Goal: Information Seeking & Learning: Find contact information

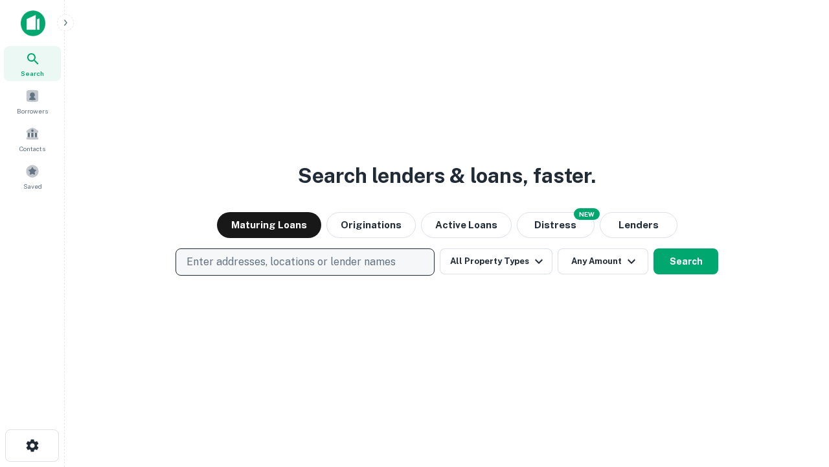
click at [305, 262] on p "Enter addresses, locations or lender names" at bounding box center [291, 262] width 209 height 16
type input "**********"
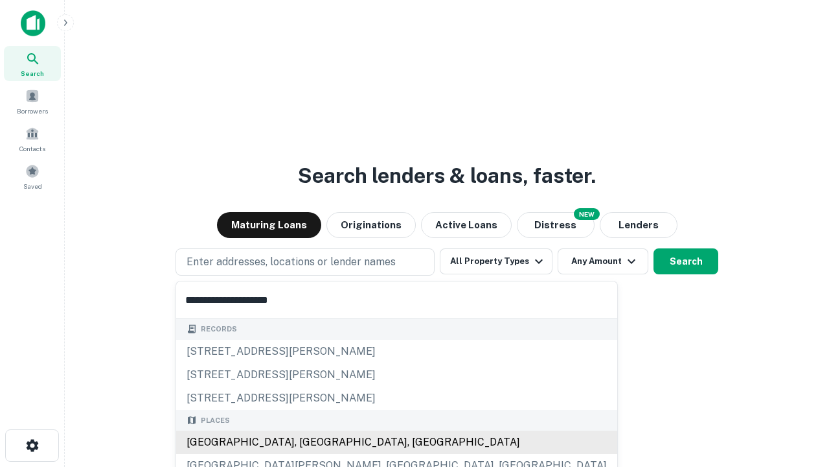
click at [310, 442] on div "[GEOGRAPHIC_DATA], [GEOGRAPHIC_DATA], [GEOGRAPHIC_DATA]" at bounding box center [396, 441] width 441 height 23
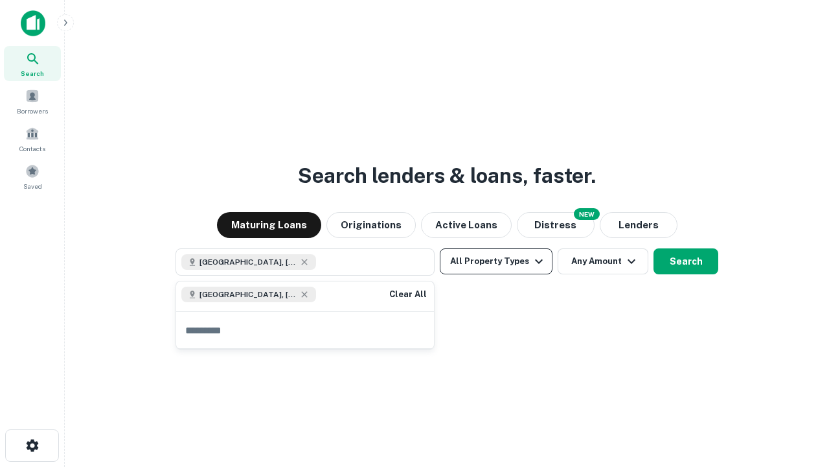
click at [496, 261] on button "All Property Types" at bounding box center [496, 261] width 113 height 26
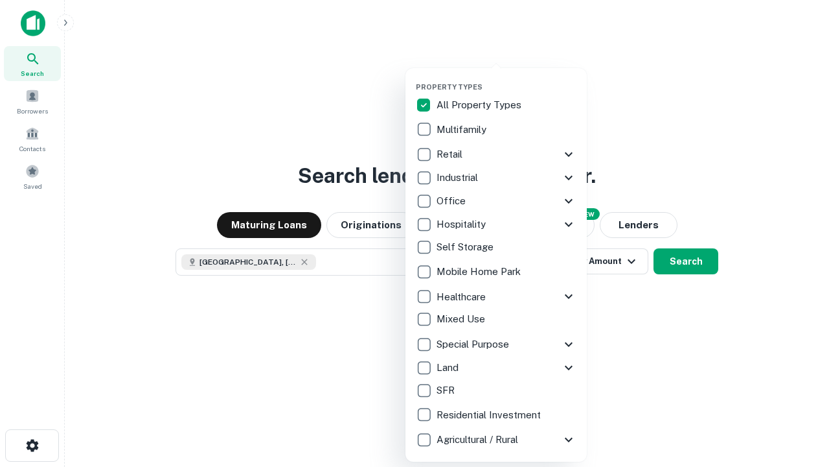
click at [507, 78] on button "button" at bounding box center [506, 78] width 181 height 1
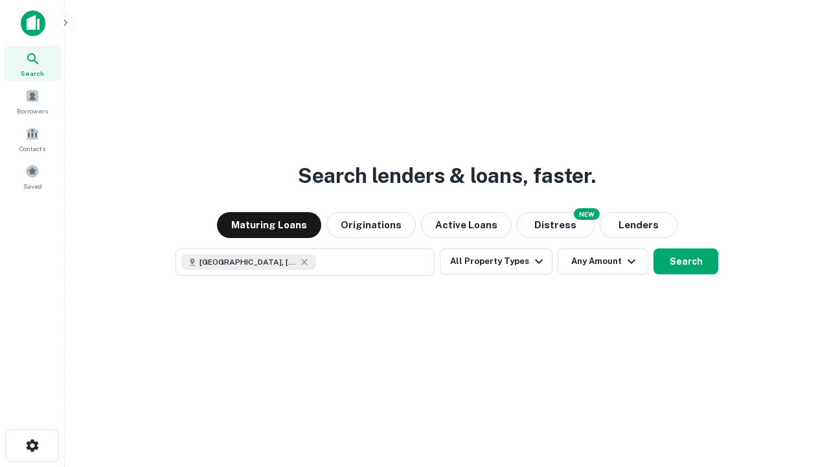
scroll to position [21, 0]
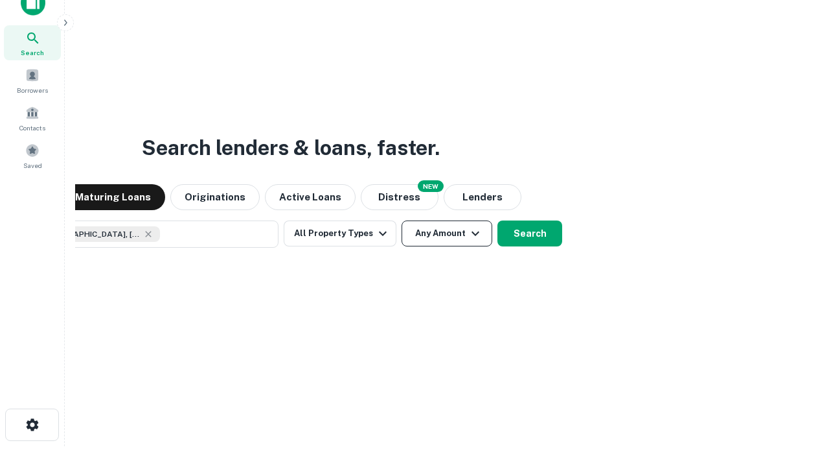
click at [402, 220] on button "Any Amount" at bounding box center [447, 233] width 91 height 26
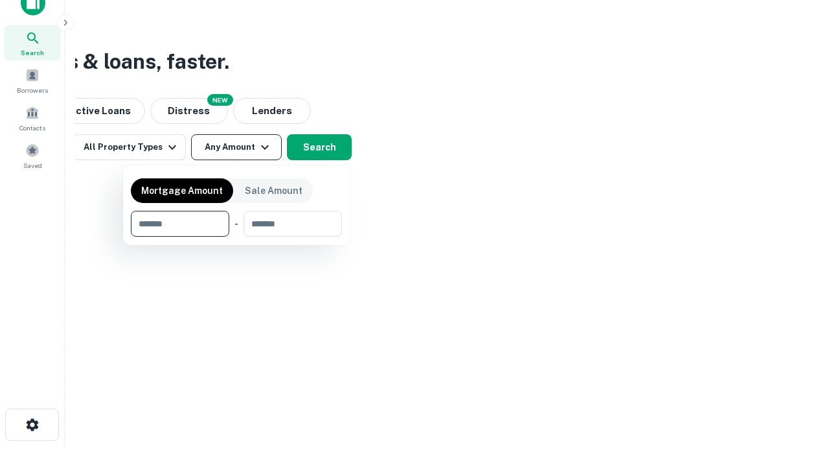
type input "*******"
click at [236, 236] on button "button" at bounding box center [236, 236] width 211 height 1
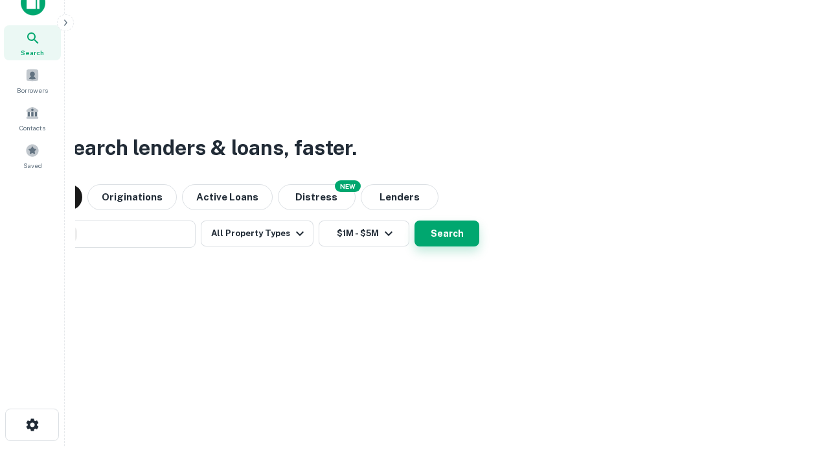
click at [415, 220] on button "Search" at bounding box center [447, 233] width 65 height 26
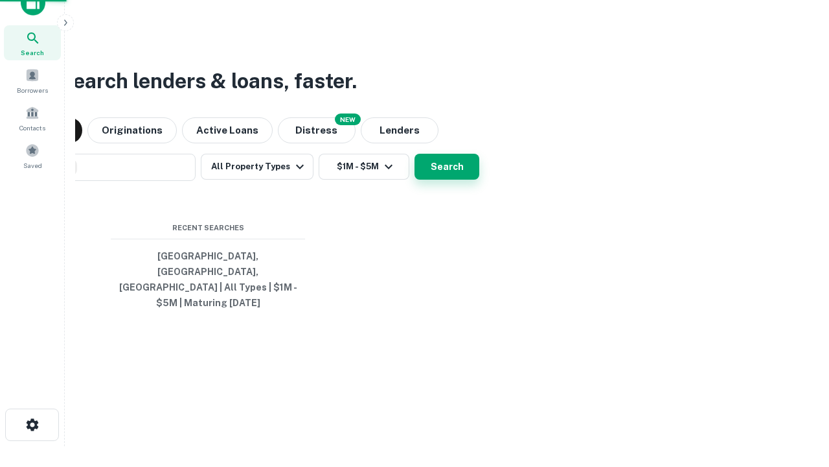
scroll to position [42, 367]
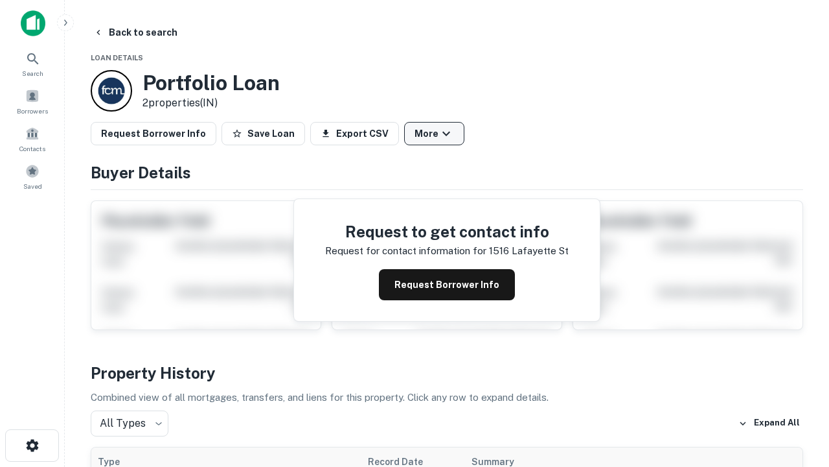
click at [434, 133] on button "More" at bounding box center [434, 133] width 60 height 23
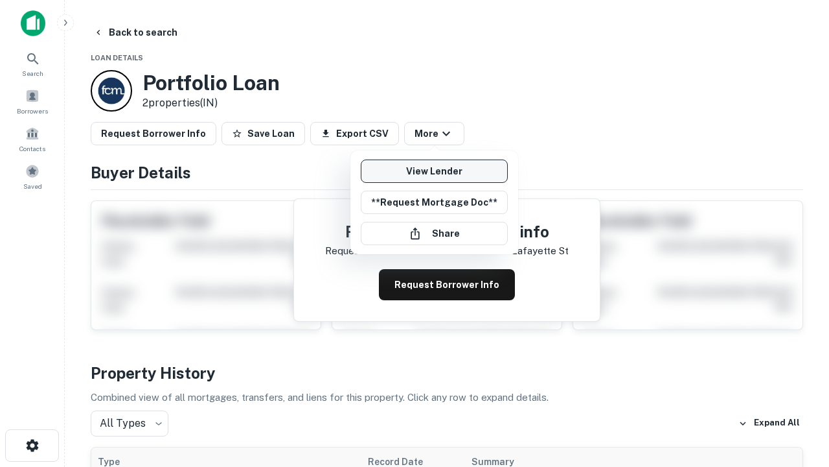
click at [434, 171] on link "View Lender" at bounding box center [434, 170] width 147 height 23
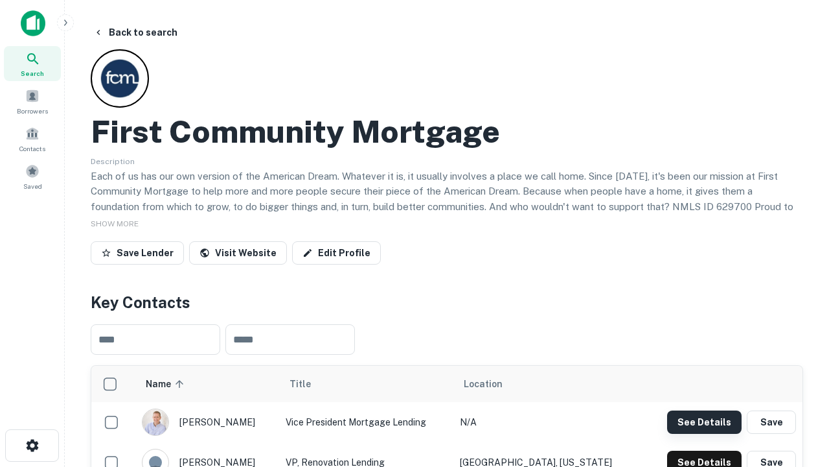
click at [704, 421] on button "See Details" at bounding box center [704, 421] width 75 height 23
